Goal: Purchase product/service

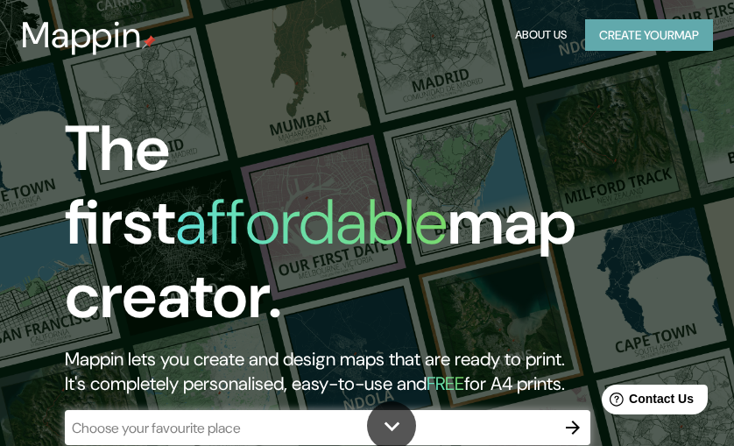
click at [646, 32] on button "Create your map" at bounding box center [649, 35] width 128 height 32
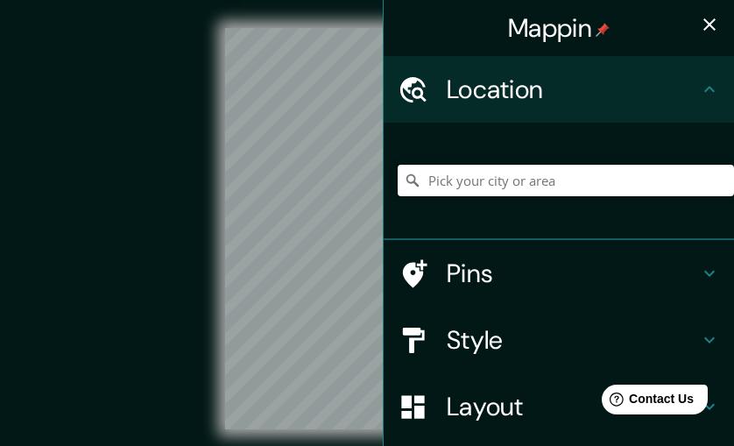
click at [540, 177] on input "Pick your city or area" at bounding box center [566, 181] width 336 height 32
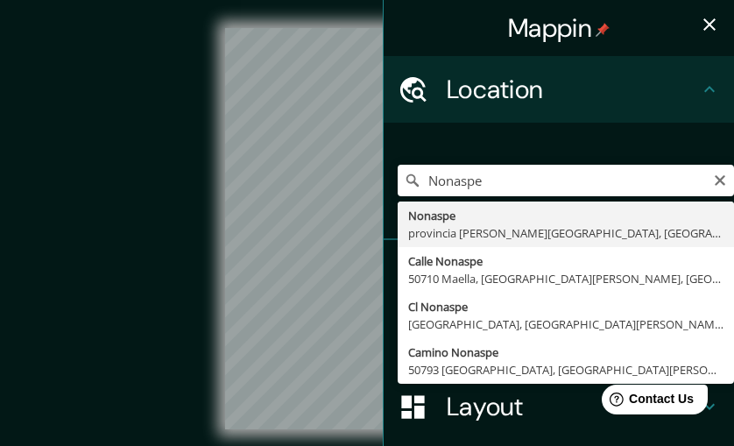
drag, startPoint x: 540, startPoint y: 177, endPoint x: 576, endPoint y: 238, distance: 71.1
type input "[GEOGRAPHIC_DATA], [GEOGRAPHIC_DATA][PERSON_NAME], [GEOGRAPHIC_DATA]"
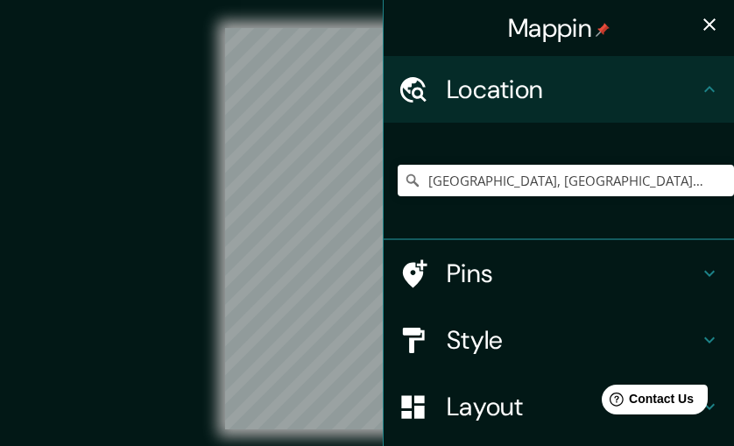
click at [685, 342] on h4 "Style" at bounding box center [573, 340] width 252 height 32
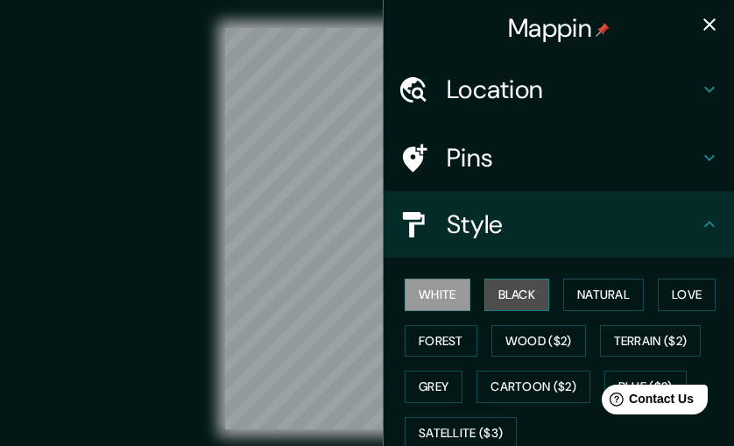
click at [514, 285] on button "Black" at bounding box center [517, 295] width 66 height 32
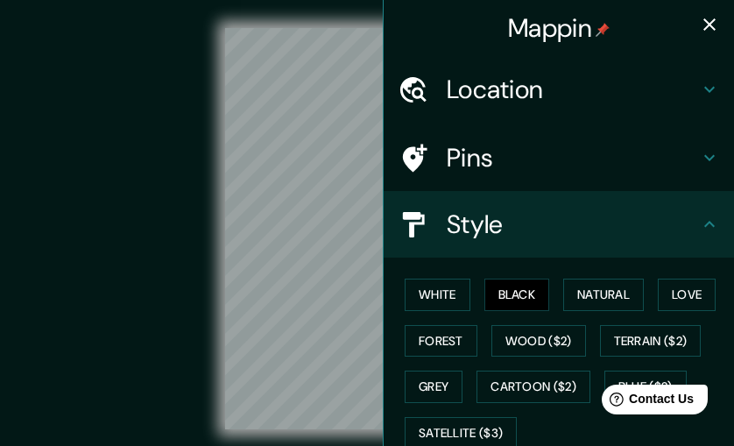
click at [167, 364] on div "© Mapbox © OpenStreetMap Improve this map" at bounding box center [367, 228] width 661 height 401
click at [383, 301] on div "Mappin Location [GEOGRAPHIC_DATA], [GEOGRAPHIC_DATA][PERSON_NAME], [GEOGRAPHIC_…" at bounding box center [367, 242] width 734 height 485
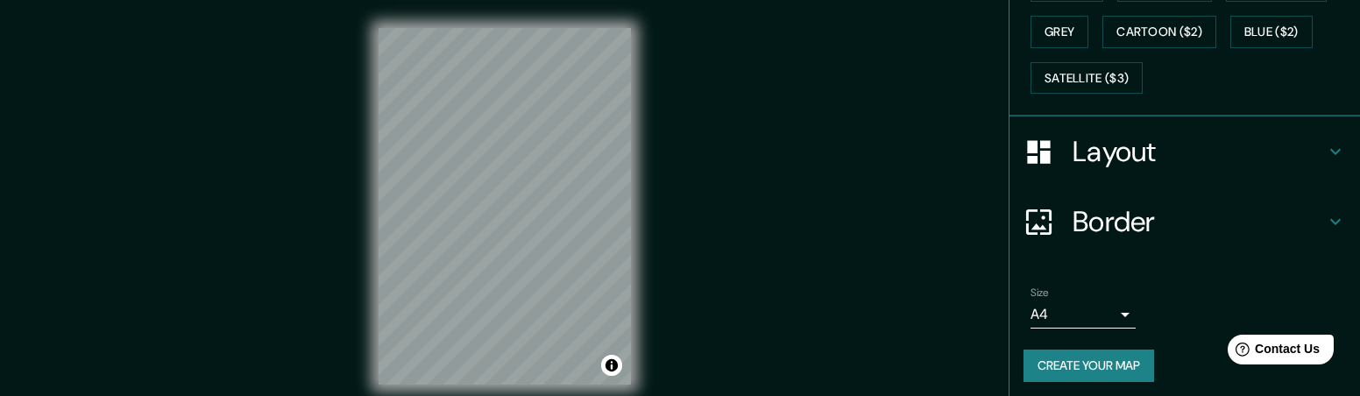
scroll to position [45, 0]
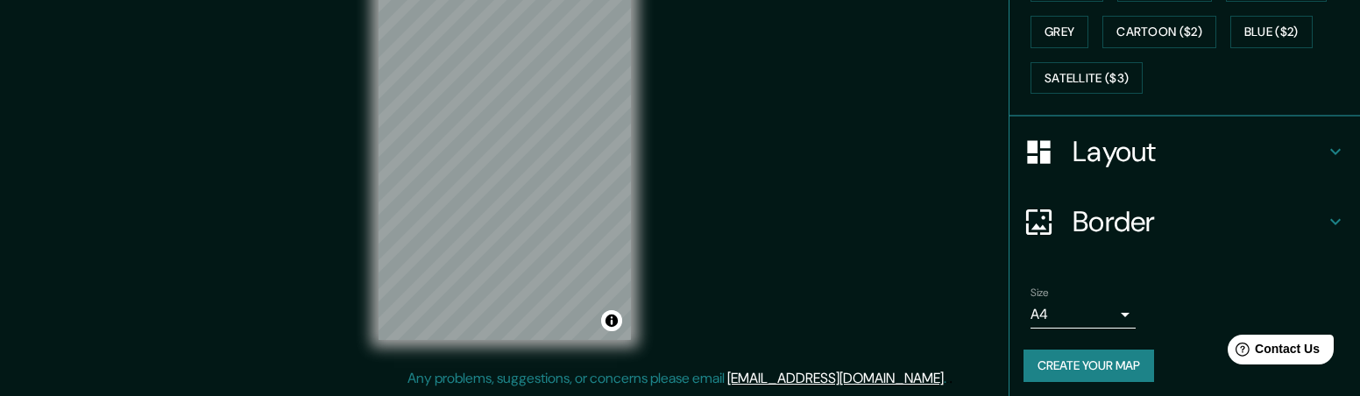
click at [733, 361] on button "Create your map" at bounding box center [1088, 366] width 131 height 32
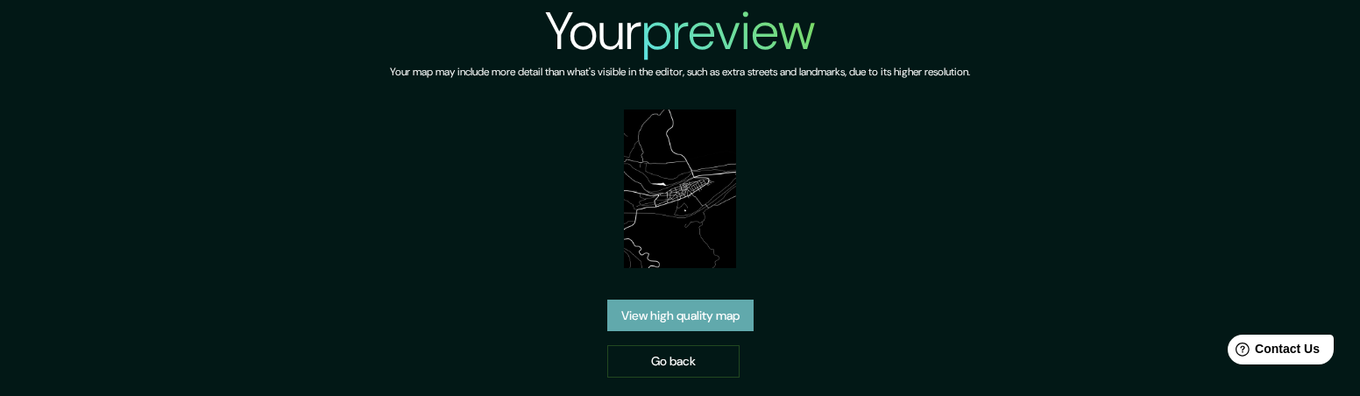
click at [689, 319] on link "View high quality map" at bounding box center [680, 316] width 146 height 32
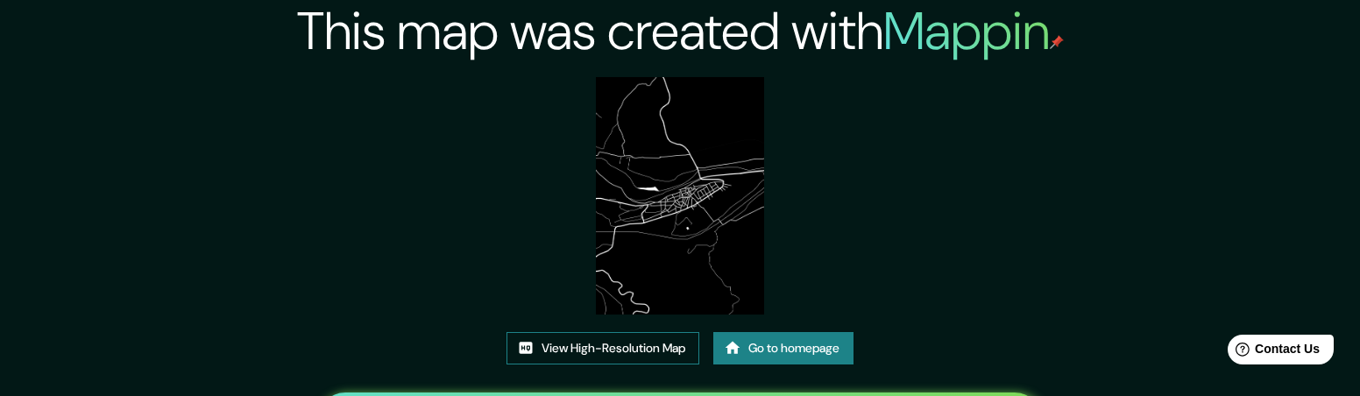
click at [613, 346] on link "View High-Resolution Map" at bounding box center [602, 348] width 193 height 32
